Goal: Transaction & Acquisition: Purchase product/service

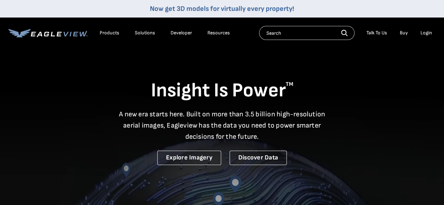
click at [426, 33] on div "Login" at bounding box center [427, 33] width 12 height 6
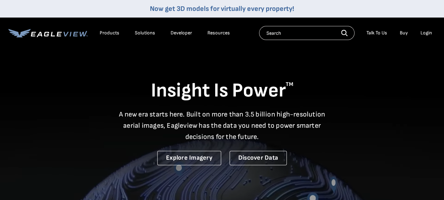
click at [424, 33] on div "Login" at bounding box center [427, 33] width 12 height 6
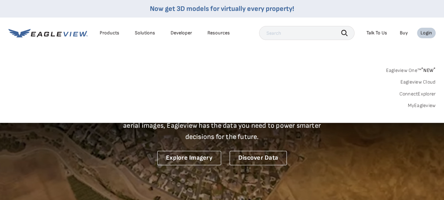
click at [419, 106] on link "MyEagleview" at bounding box center [422, 106] width 28 height 6
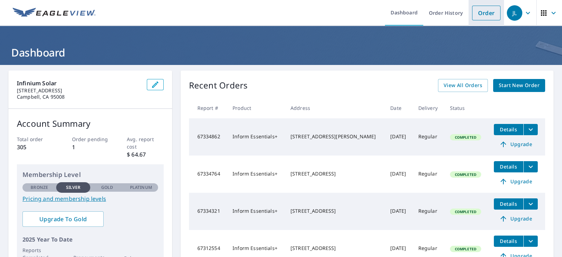
click at [477, 13] on link "Order" at bounding box center [486, 13] width 28 height 15
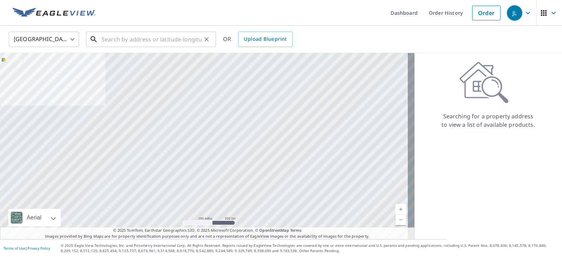
click at [137, 36] on input "text" at bounding box center [151, 39] width 100 height 20
paste input "[STREET_ADDRESS][PERSON_NAME][PERSON_NAME]"
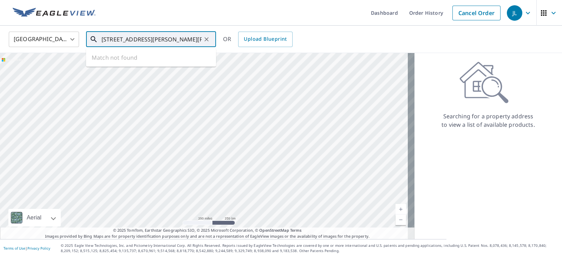
scroll to position [0, 5]
type input "[STREET_ADDRESS][PERSON_NAME][PERSON_NAME]"
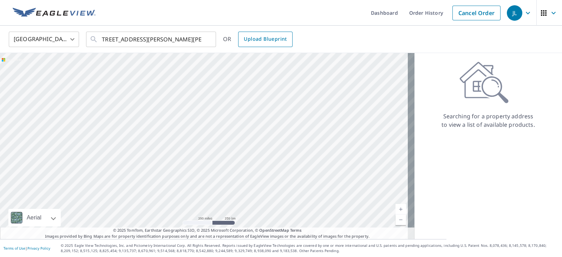
scroll to position [0, 0]
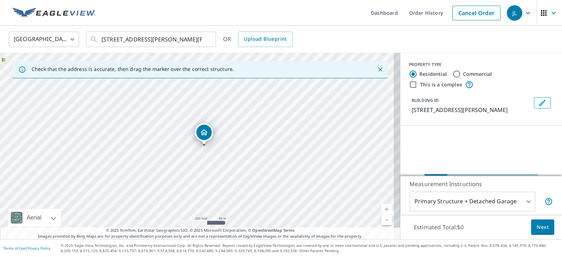
click at [377, 68] on icon "Close" at bounding box center [380, 69] width 7 height 7
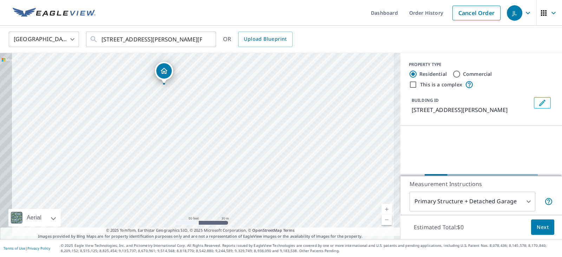
drag, startPoint x: 136, startPoint y: 153, endPoint x: 207, endPoint y: 145, distance: 71.5
click at [207, 145] on div "[GEOGRAPHIC_DATA][PERSON_NAME]" at bounding box center [200, 146] width 400 height 186
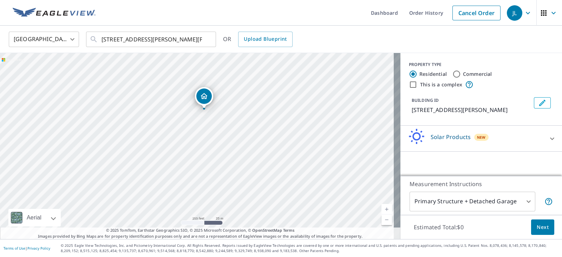
drag, startPoint x: 251, startPoint y: 150, endPoint x: 251, endPoint y: 116, distance: 34.1
click at [251, 116] on div "[GEOGRAPHIC_DATA][PERSON_NAME]" at bounding box center [200, 146] width 400 height 186
click at [548, 139] on icon at bounding box center [552, 138] width 8 height 8
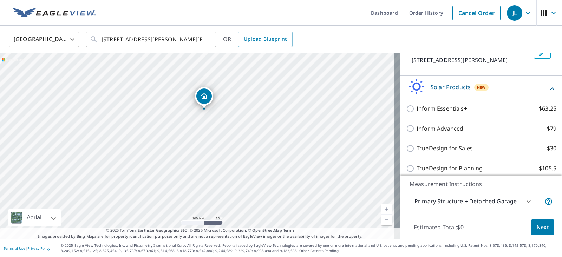
scroll to position [56, 0]
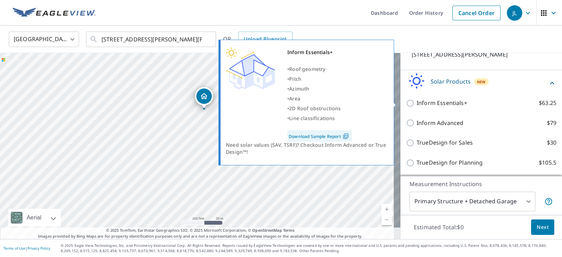
click at [406, 101] on input "Inform Essentials+ $63.25" at bounding box center [411, 103] width 11 height 8
checkbox input "true"
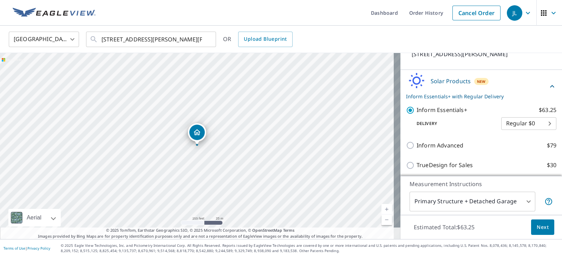
scroll to position [79, 0]
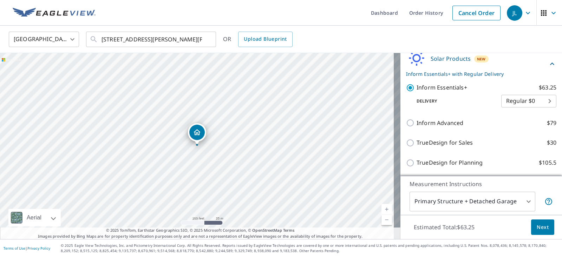
click at [536, 225] on span "Next" at bounding box center [542, 227] width 12 height 9
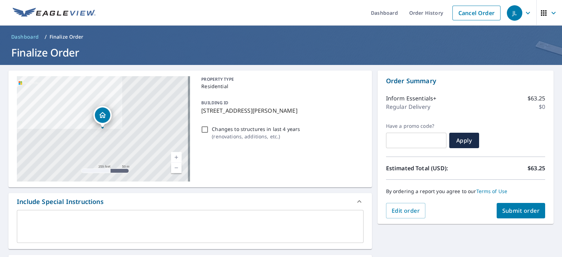
click at [259, 165] on div "PROPERTY TYPE Residential BUILDING ID [STREET_ADDRESS][PERSON_NAME] Changes to …" at bounding box center [280, 128] width 165 height 105
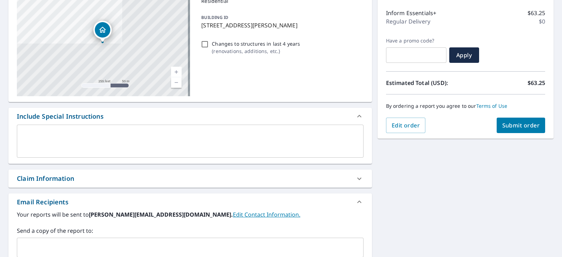
scroll to position [87, 0]
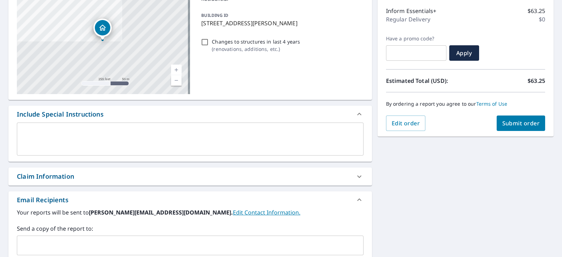
click at [40, 244] on input "text" at bounding box center [185, 245] width 330 height 13
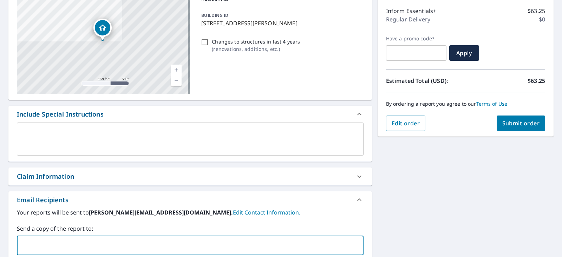
paste input "[EMAIL_ADDRESS][DOMAIN_NAME]"
type input "[EMAIL_ADDRESS][DOMAIN_NAME]"
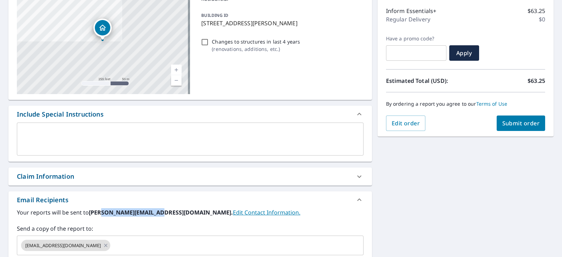
drag, startPoint x: 100, startPoint y: 212, endPoint x: 152, endPoint y: 211, distance: 52.7
click at [152, 211] on b "[PERSON_NAME][EMAIL_ADDRESS][DOMAIN_NAME]." at bounding box center [161, 213] width 144 height 8
copy b "@[DOMAIN_NAME]"
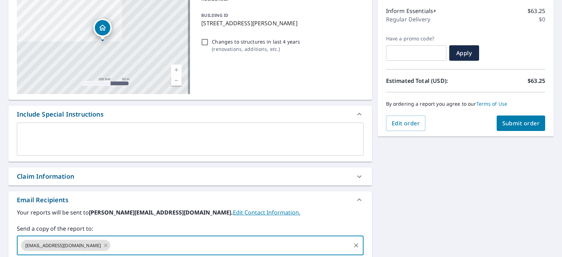
click at [112, 246] on input "text" at bounding box center [230, 245] width 238 height 13
type input "j"
paste input "@[DOMAIN_NAME]"
type input "[EMAIL_ADDRESS][DOMAIN_NAME]"
paste input "@[DOMAIN_NAME]"
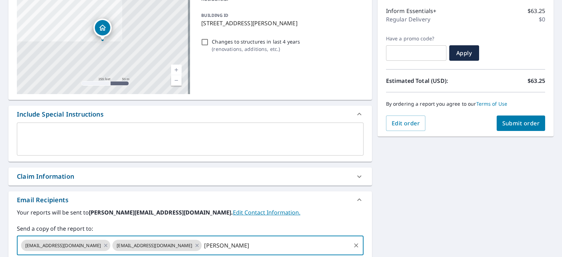
type input "[PERSON_NAME][EMAIL_ADDRESS][DOMAIN_NAME]"
paste input "@[DOMAIN_NAME]"
type input "[PERSON_NAME][EMAIL_ADDRESS][DOMAIN_NAME]"
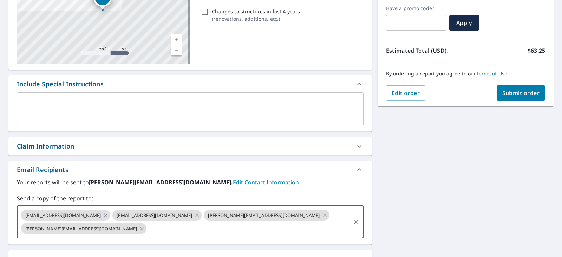
scroll to position [132, 0]
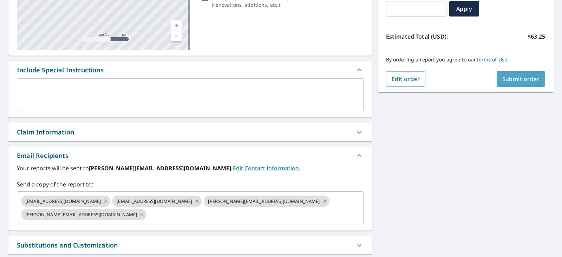
click at [516, 82] on span "Submit order" at bounding box center [521, 79] width 38 height 8
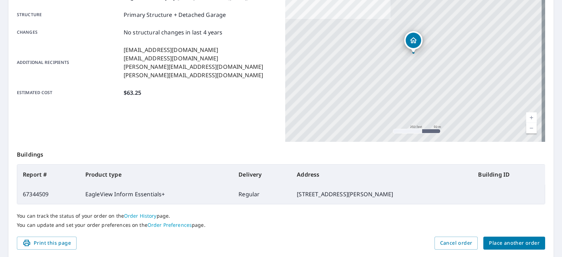
drag, startPoint x: 214, startPoint y: 106, endPoint x: 211, endPoint y: 122, distance: 16.0
click at [211, 122] on div "Product type EagleView Inform Essentials+ Delivery method Regular Delivery by […" at bounding box center [147, 54] width 260 height 176
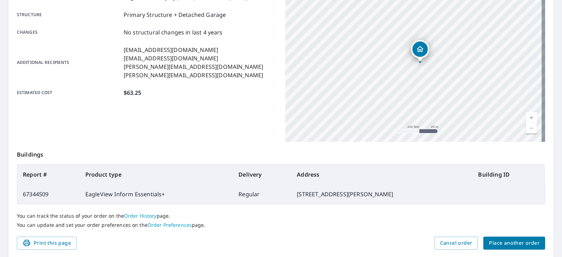
drag, startPoint x: 425, startPoint y: 60, endPoint x: 458, endPoint y: 124, distance: 71.9
click at [458, 124] on div "[GEOGRAPHIC_DATA][PERSON_NAME]" at bounding box center [415, 54] width 260 height 176
